Goal: Transaction & Acquisition: Purchase product/service

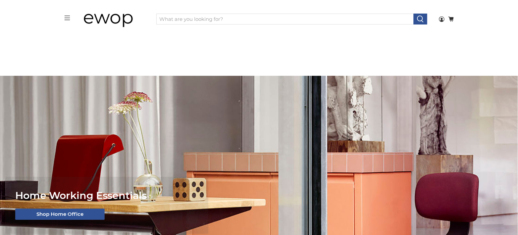
scroll to position [147, 0]
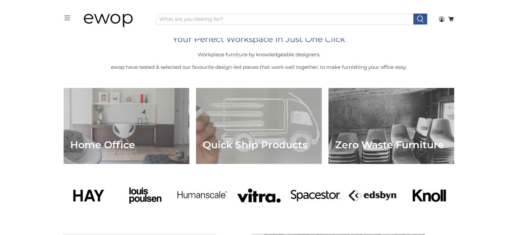
drag, startPoint x: 373, startPoint y: 196, endPoint x: 371, endPoint y: 250, distance: 53.7
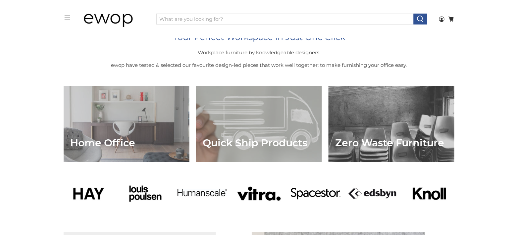
drag, startPoint x: 451, startPoint y: 182, endPoint x: 449, endPoint y: 105, distance: 76.9
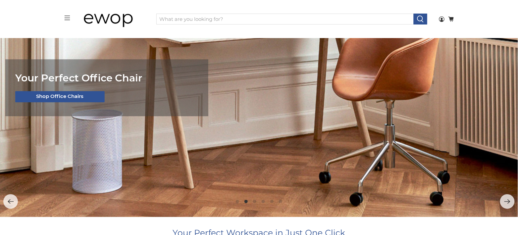
drag, startPoint x: 462, startPoint y: 122, endPoint x: 465, endPoint y: 57, distance: 64.7
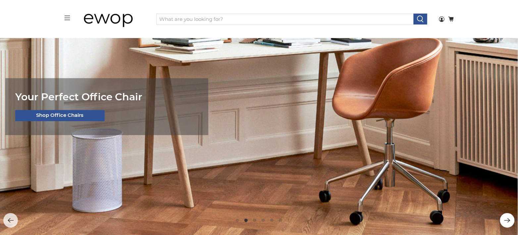
click at [508, 220] on icon "Next" at bounding box center [507, 220] width 7 height 7
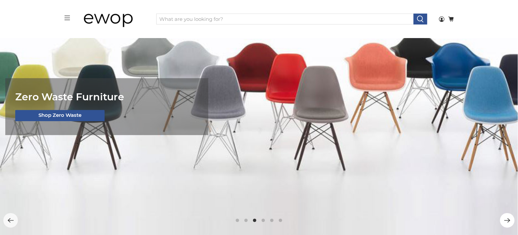
click at [507, 219] on icon "Next" at bounding box center [507, 220] width 7 height 7
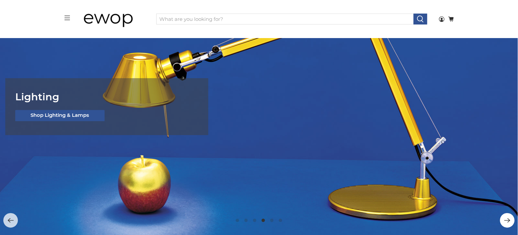
click at [506, 219] on icon "Next" at bounding box center [507, 220] width 7 height 7
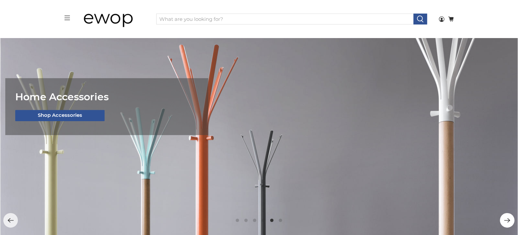
click at [506, 219] on icon "Next" at bounding box center [507, 220] width 7 height 7
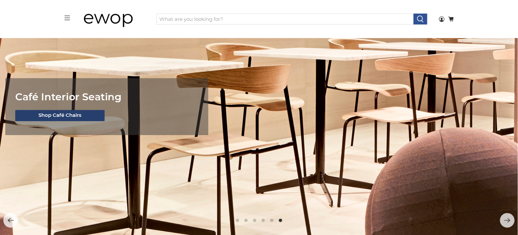
click at [78, 119] on link "Shop Café Chairs" at bounding box center [60, 115] width 90 height 11
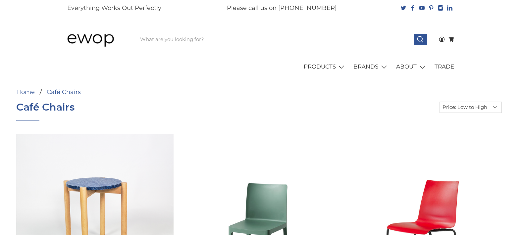
select select "price-ascending"
click at [27, 95] on link "Home" at bounding box center [25, 92] width 19 height 6
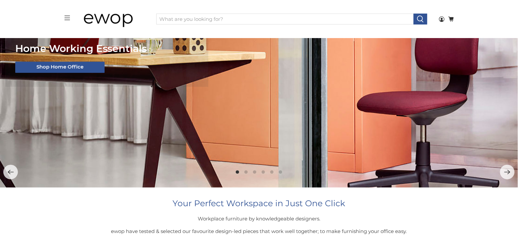
scroll to position [273, 0]
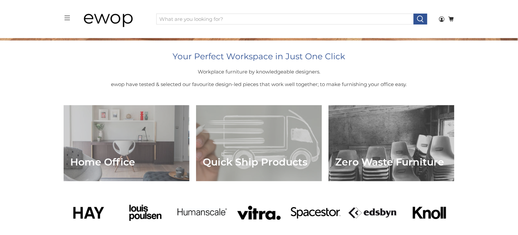
click at [98, 23] on img at bounding box center [113, 19] width 66 height 33
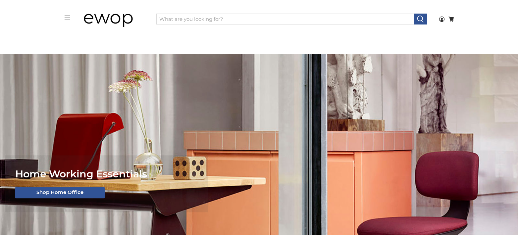
scroll to position [77, 0]
